Goal: Check status: Check status

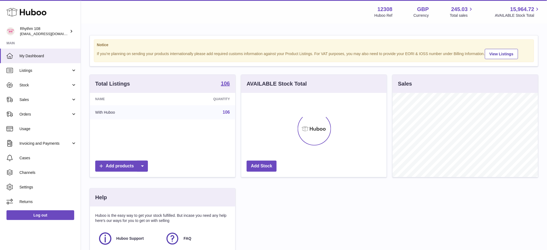
scroll to position [84, 146]
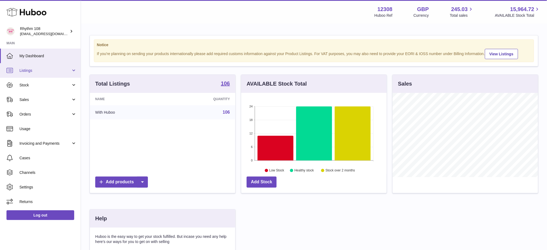
click at [29, 76] on link "Listings" at bounding box center [40, 70] width 81 height 15
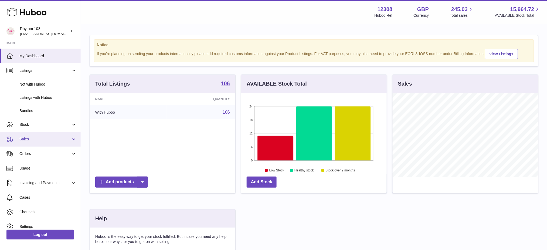
click at [34, 137] on span "Sales" at bounding box center [45, 139] width 52 height 5
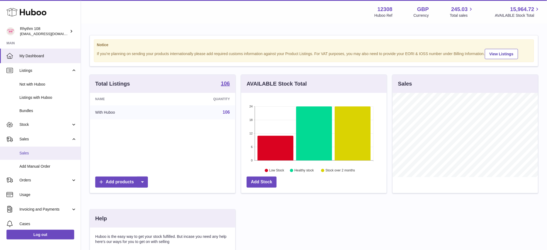
click at [39, 155] on span "Sales" at bounding box center [47, 153] width 57 height 5
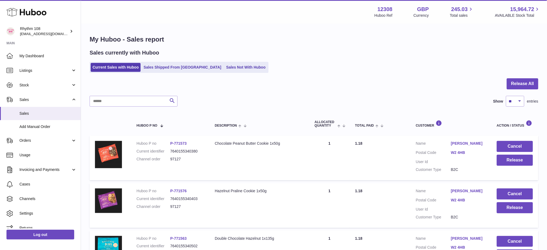
click at [111, 96] on input "text" at bounding box center [134, 101] width 88 height 11
paste input "*****"
type input "*****"
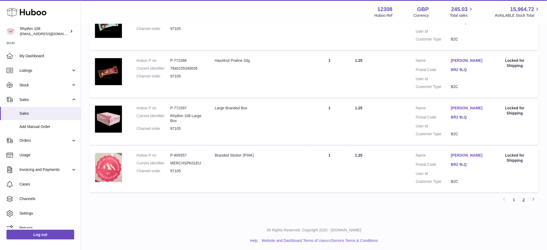
click at [525, 199] on link "2" at bounding box center [524, 200] width 10 height 10
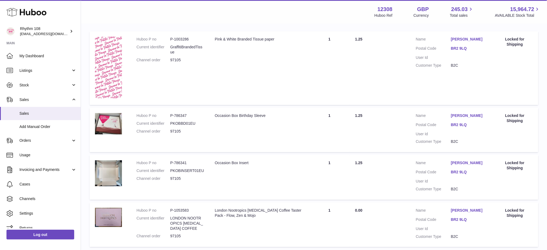
scroll to position [159, 0]
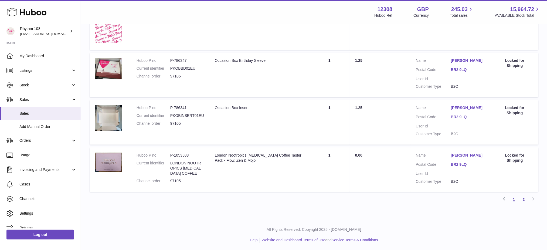
click at [515, 200] on link "1" at bounding box center [514, 200] width 10 height 10
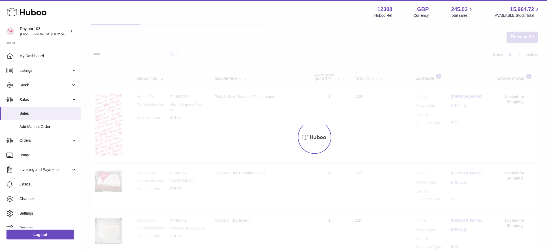
scroll to position [24, 0]
